Goal: Task Accomplishment & Management: Complete application form

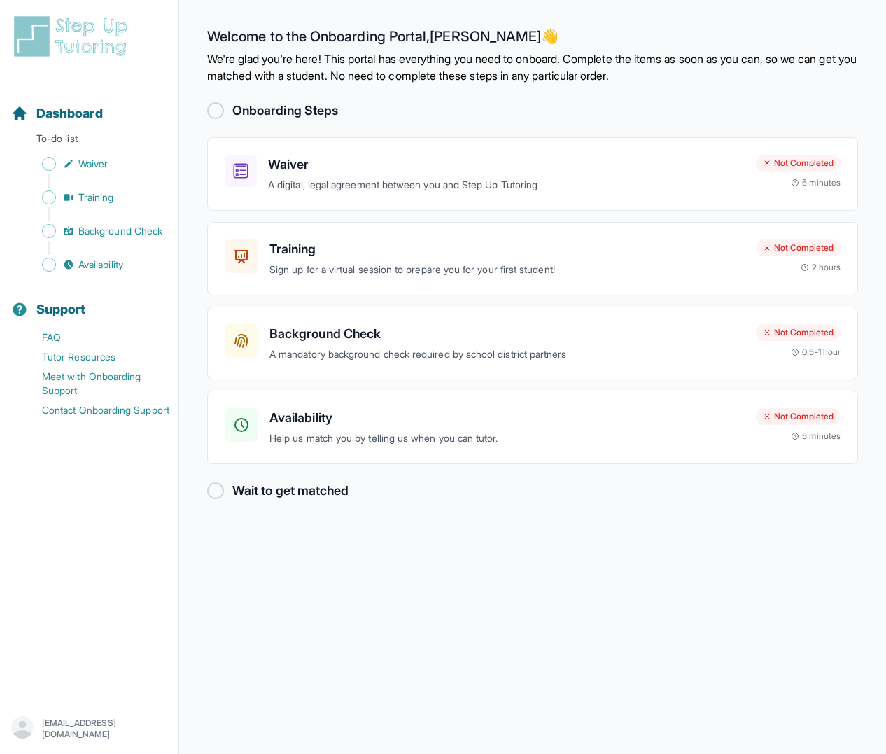
click at [226, 111] on div "Onboarding Steps" at bounding box center [532, 111] width 651 height 20
click at [216, 110] on div at bounding box center [215, 110] width 17 height 17
click at [311, 173] on h3 "Waiver" at bounding box center [506, 165] width 477 height 20
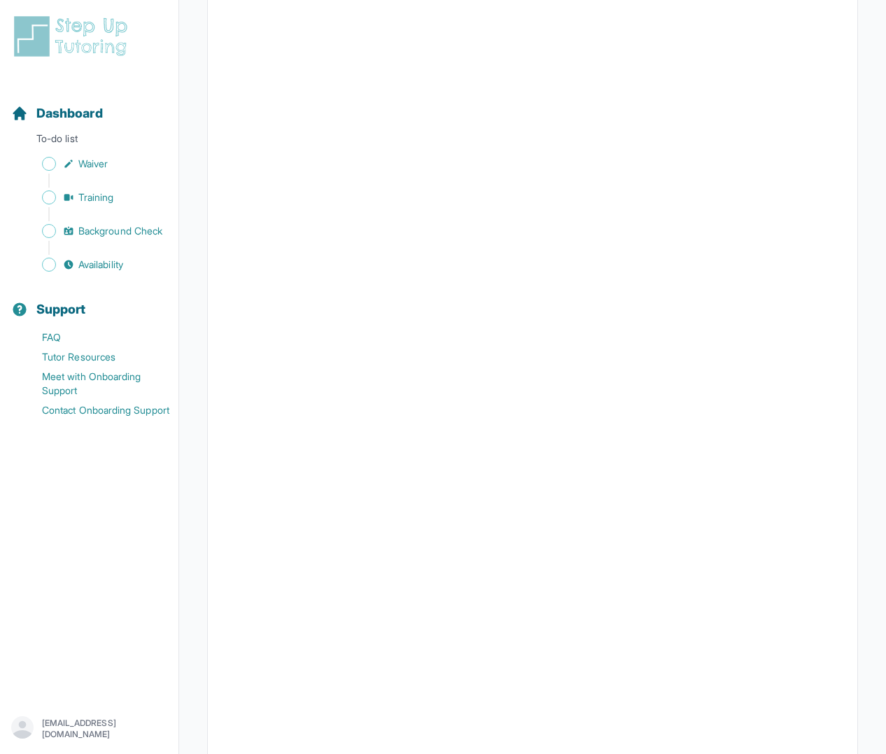
scroll to position [1303, 0]
click at [102, 158] on span "Waiver" at bounding box center [92, 164] width 29 height 14
click at [106, 162] on span "Waiver" at bounding box center [92, 164] width 29 height 14
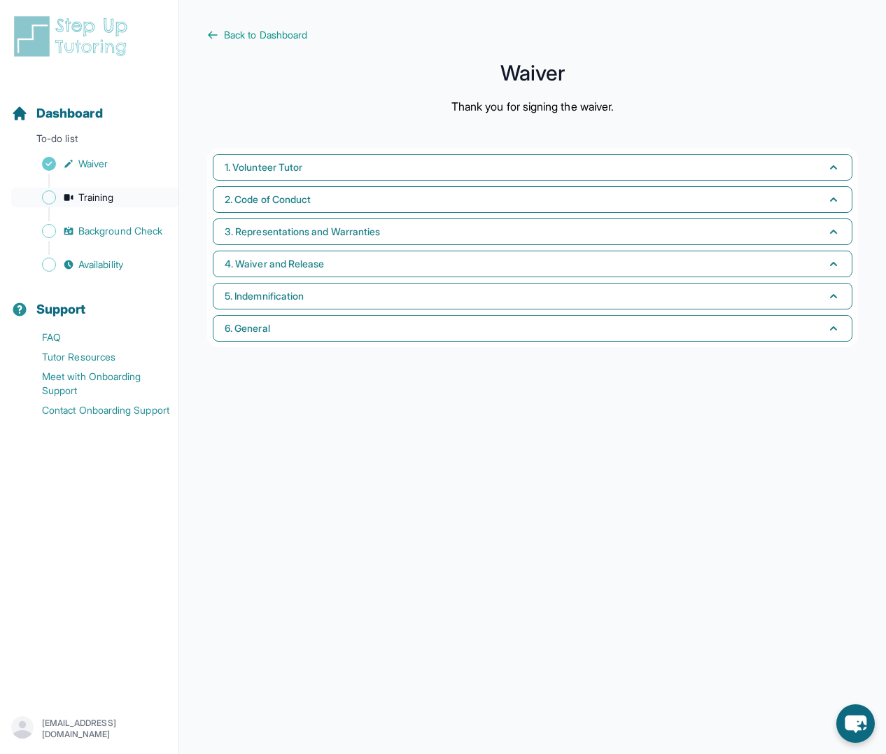
click at [111, 193] on span "Training" at bounding box center [96, 197] width 36 height 14
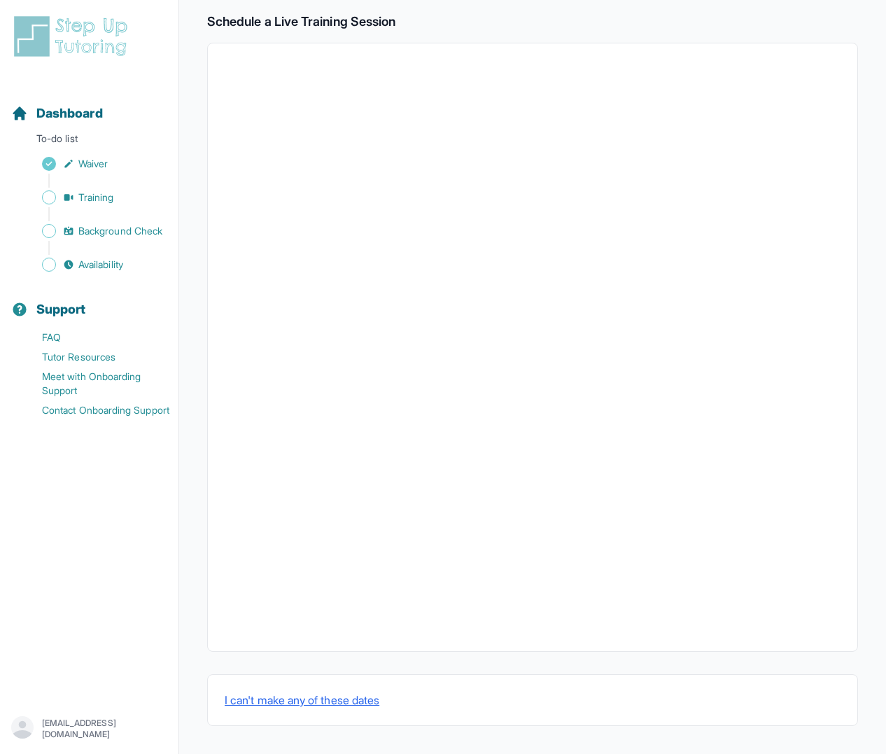
scroll to position [232, 0]
click at [134, 230] on span "Background Check" at bounding box center [120, 231] width 84 height 14
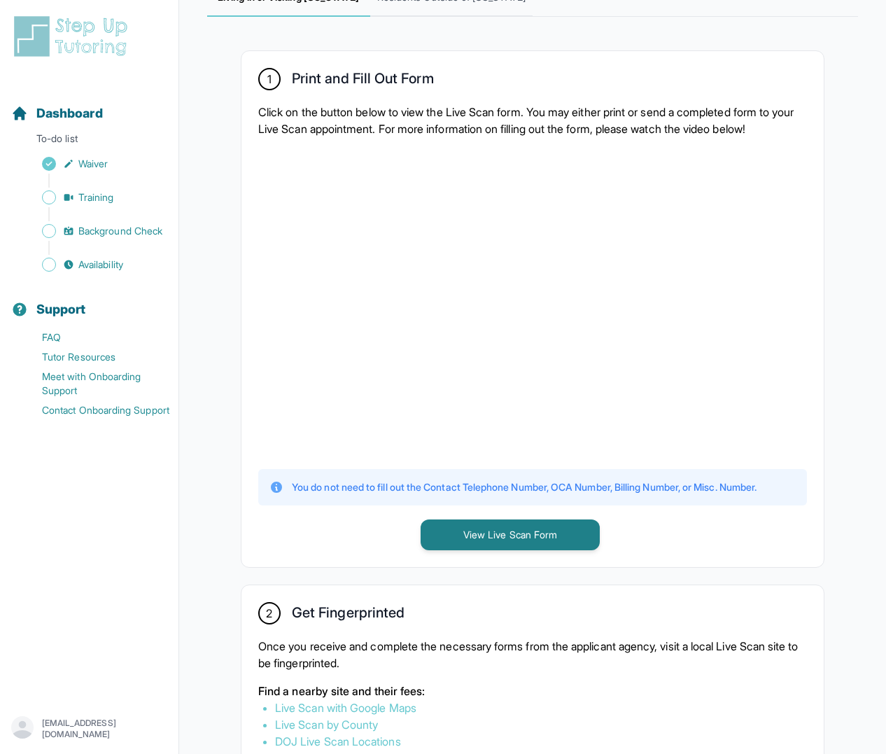
scroll to position [281, 0]
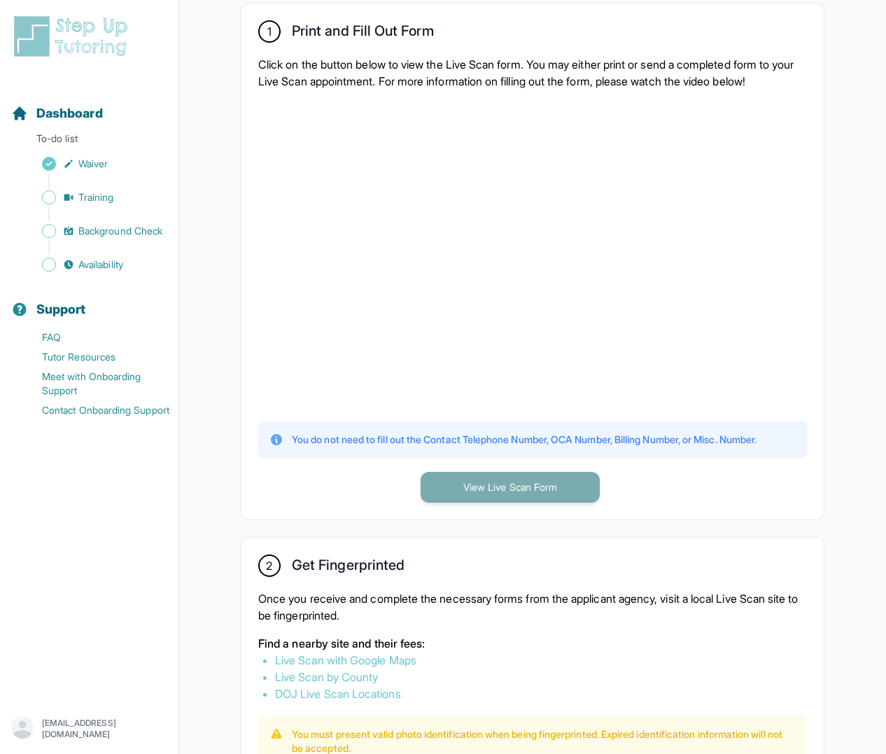
click at [515, 482] on button "View Live Scan Form" at bounding box center [510, 487] width 179 height 31
